Goal: Task Accomplishment & Management: Complete application form

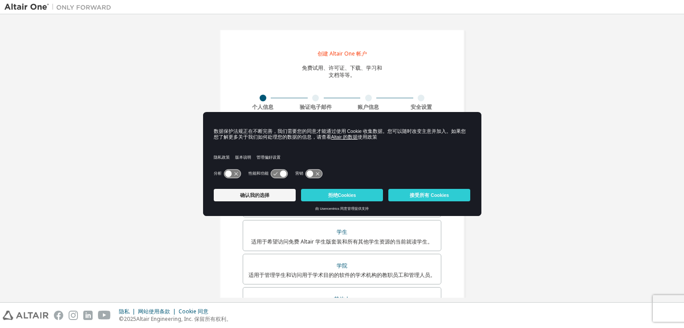
click at [237, 174] on icon at bounding box center [232, 174] width 16 height 8
click at [237, 174] on icon at bounding box center [236, 174] width 7 height 7
click at [278, 173] on icon at bounding box center [279, 174] width 16 height 8
click at [437, 196] on button "Accept All Cookies" at bounding box center [429, 195] width 82 height 12
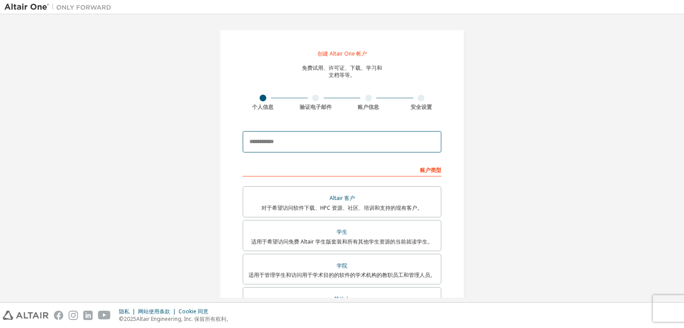
click at [360, 146] on input "email" at bounding box center [342, 141] width 198 height 21
type input "**********"
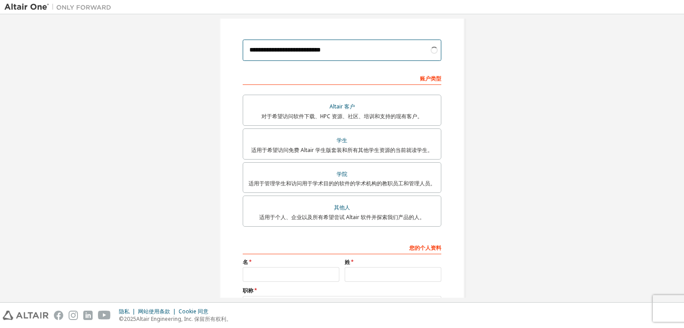
scroll to position [120, 0]
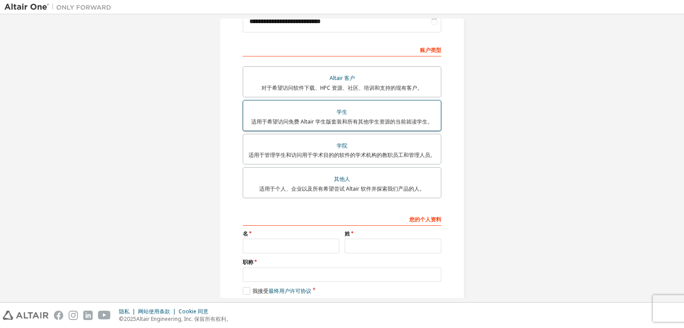
click at [348, 122] on font "适用于希望访问免费 Altair 学生版套装和所有其他学生资源的当前就读学生。" at bounding box center [342, 122] width 182 height 8
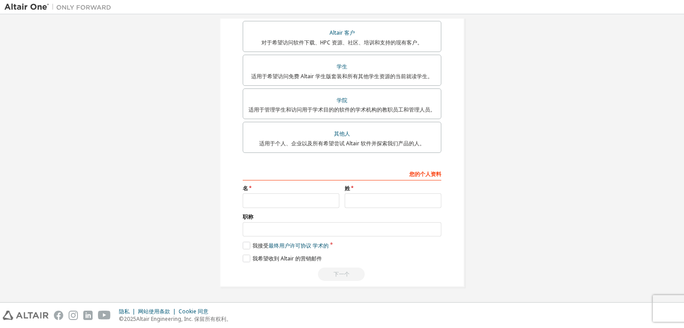
scroll to position [166, 0]
click at [263, 201] on input "text" at bounding box center [291, 201] width 97 height 15
type input "****"
type input "***"
click at [276, 228] on input "text" at bounding box center [342, 230] width 198 height 15
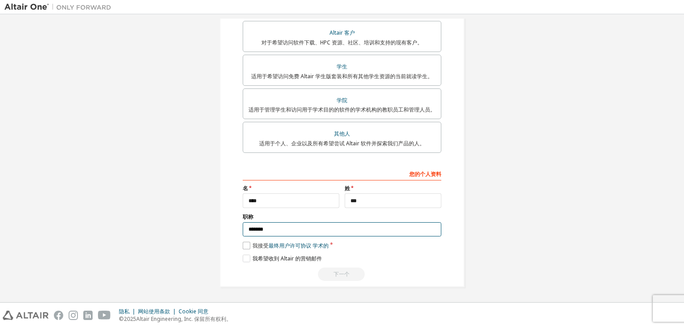
type input "*******"
click at [245, 245] on label "我接受 最终用户许可协议 学术的" at bounding box center [286, 246] width 86 height 8
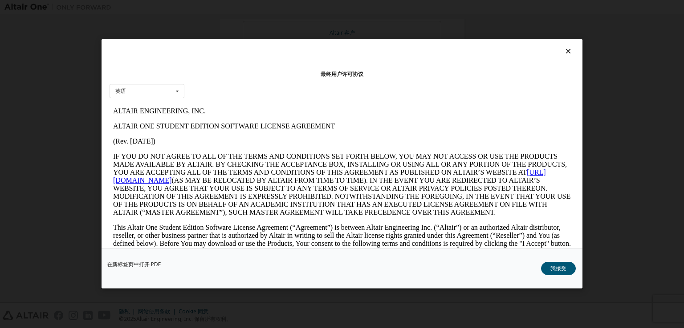
scroll to position [0, 0]
click at [567, 266] on button "我接受" at bounding box center [558, 269] width 35 height 13
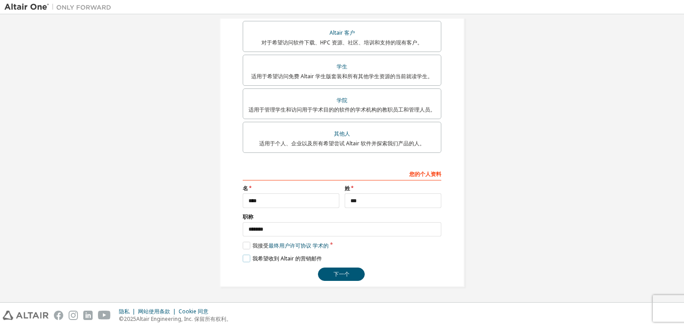
click at [244, 261] on label "我希望收到 Altair 的营销邮件" at bounding box center [282, 259] width 79 height 8
click at [342, 271] on font "下一个" at bounding box center [341, 275] width 16 height 8
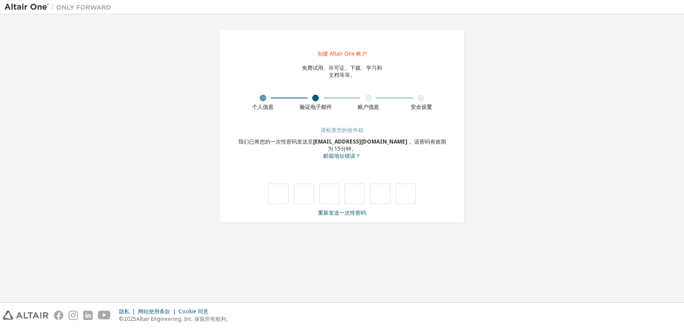
type input "*"
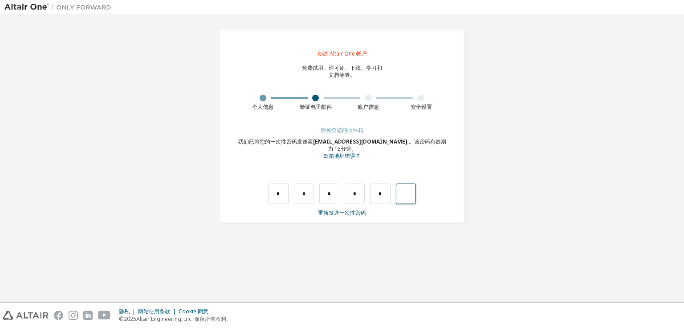
type input "*"
